Goal: Check status: Check status

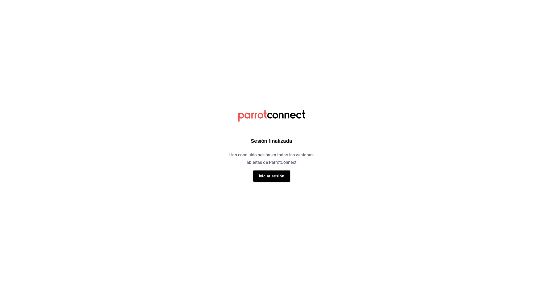
click at [268, 174] on button "Iniciar sesión" at bounding box center [271, 176] width 37 height 11
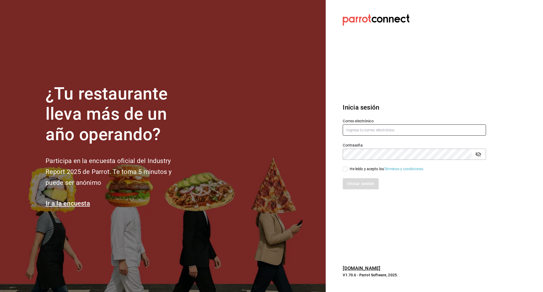
click at [392, 128] on input "text" at bounding box center [414, 130] width 143 height 11
type input "linmarcelo1982@gmail.com"
click at [347, 170] on input "He leído y acepto los Términos y condiciones." at bounding box center [345, 169] width 5 height 5
checkbox input "true"
click at [353, 181] on button "Iniciar sesión" at bounding box center [361, 183] width 36 height 11
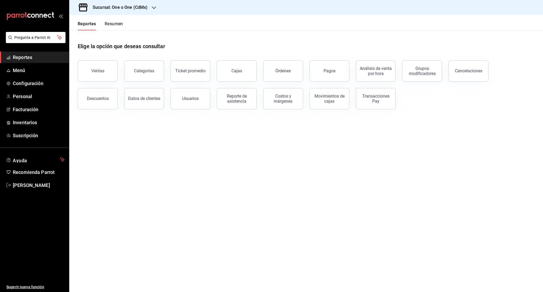
click at [116, 26] on button "Resumen" at bounding box center [114, 25] width 18 height 9
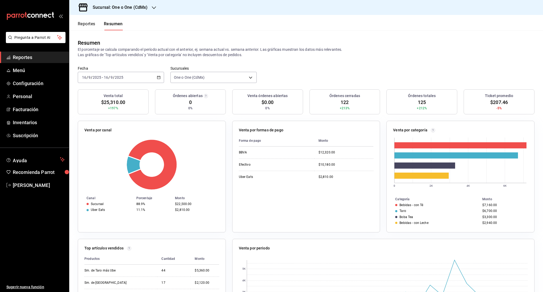
click at [160, 80] on div "[DATE] [DATE] - [DATE] [DATE]" at bounding box center [121, 77] width 86 height 11
click at [106, 153] on span "Rango de fechas" at bounding box center [102, 154] width 41 height 6
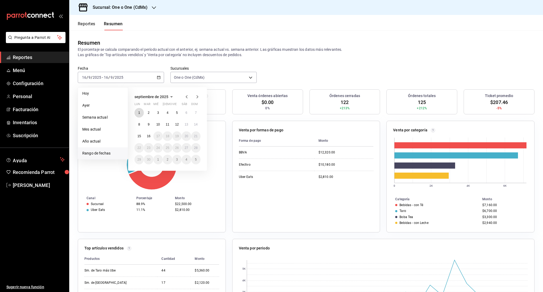
drag, startPoint x: 138, startPoint y: 111, endPoint x: 144, endPoint y: 117, distance: 8.1
click at [139, 111] on abbr "1" at bounding box center [139, 113] width 2 height 4
click at [147, 140] on button "16" at bounding box center [148, 137] width 9 height 10
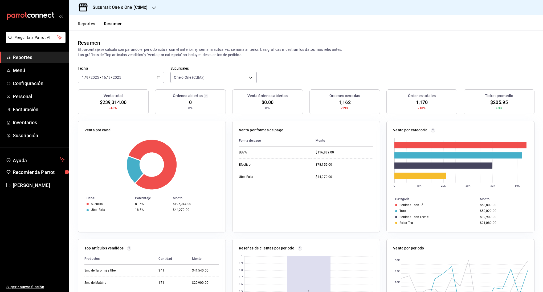
click at [158, 79] on div "[DATE] [DATE] - [DATE] [DATE]" at bounding box center [121, 77] width 86 height 11
click at [175, 26] on header "Reportes Resumen" at bounding box center [306, 22] width 474 height 15
click at [153, 10] on icon "button" at bounding box center [154, 8] width 4 height 4
click at [124, 33] on div "101 Roma Norte (CDMX)" at bounding box center [109, 35] width 71 height 6
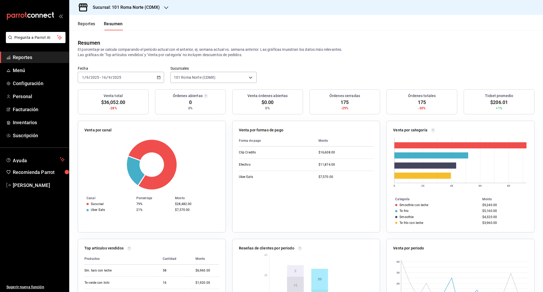
click at [158, 78] on icon "button" at bounding box center [159, 78] width 4 height 4
click at [203, 38] on div "Resumen El porcentaje se calcula comparando el período actual con el anterior, …" at bounding box center [306, 48] width 474 height 36
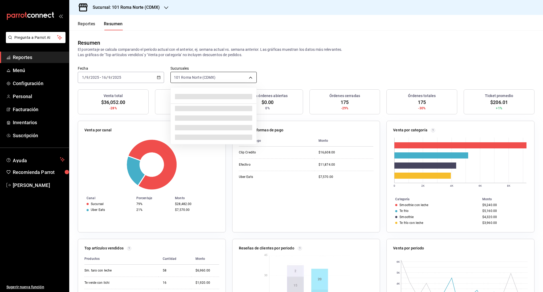
click at [205, 79] on body "Pregunta a Parrot AI Reportes Menú Configuración Personal Facturación Inventari…" at bounding box center [271, 146] width 543 height 292
click at [213, 31] on div at bounding box center [271, 146] width 543 height 292
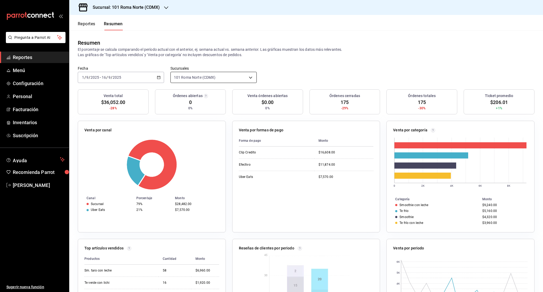
click at [228, 78] on body "Pregunta a Parrot AI Reportes Menú Configuración Personal Facturación Inventari…" at bounding box center [271, 146] width 543 height 292
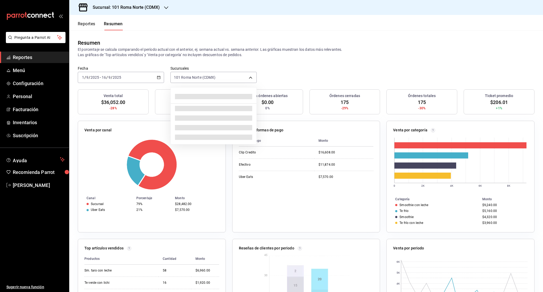
click at [228, 78] on div at bounding box center [271, 146] width 543 height 292
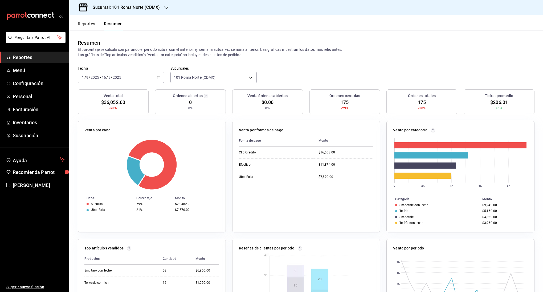
click at [142, 10] on h3 "Sucursal: 101 Roma Norte (CDMX)" at bounding box center [123, 7] width 71 height 6
click at [97, 22] on span "One o One (CdMx)" at bounding box center [89, 23] width 31 height 6
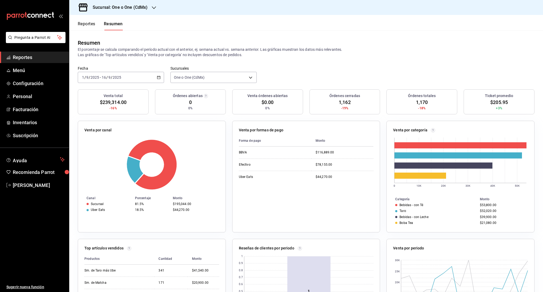
click at [148, 7] on div "Sucursal: One o One (CdMx)" at bounding box center [116, 7] width 85 height 15
click at [125, 36] on div "101 Roma Norte (CDMX)" at bounding box center [109, 35] width 71 height 6
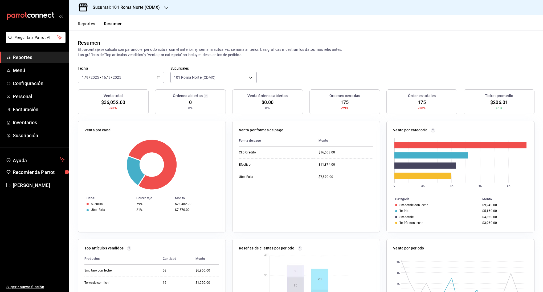
click at [125, 10] on h3 "Sucursal: 101 Roma Norte (CDMX)" at bounding box center [123, 7] width 71 height 6
click at [115, 26] on div "One o One (CdMx)" at bounding box center [109, 23] width 71 height 6
